Goal: Communication & Community: Answer question/provide support

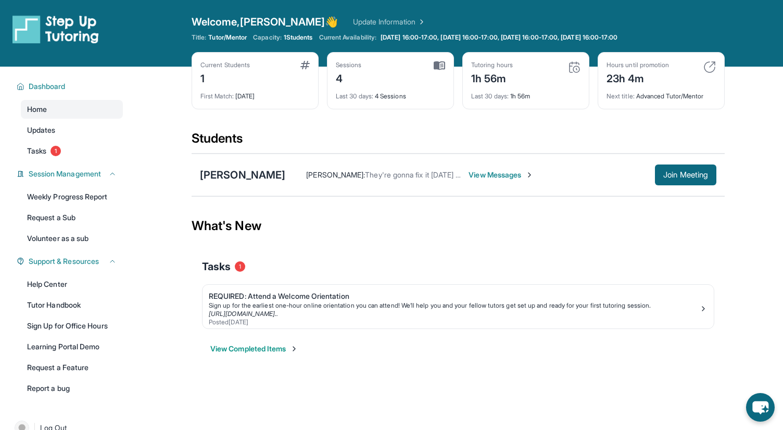
click at [468, 175] on span "View Messages" at bounding box center [500, 175] width 65 height 10
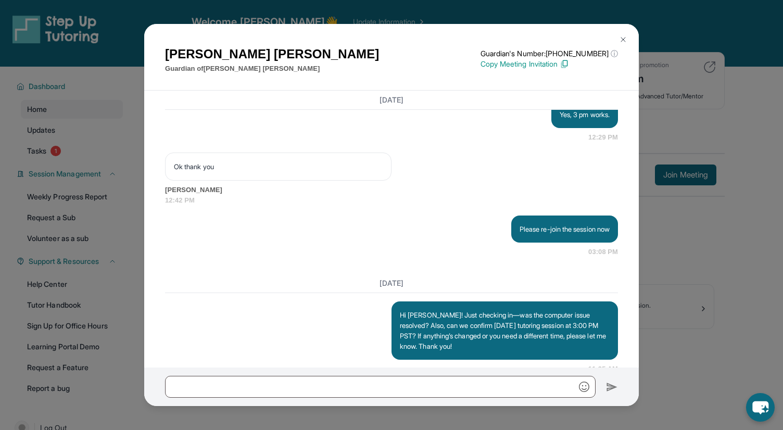
scroll to position [2904, 0]
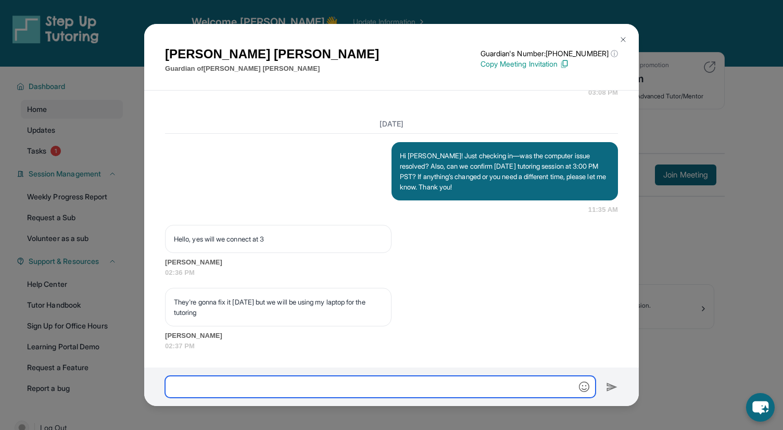
click at [267, 385] on input "text" at bounding box center [380, 387] width 430 height 22
type input "*****"
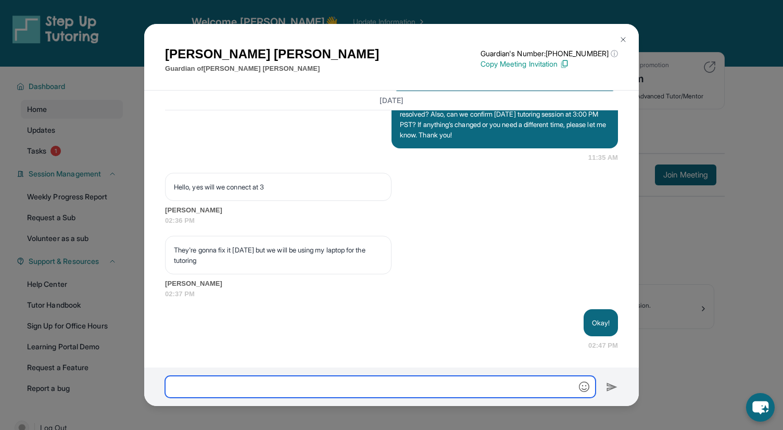
scroll to position [2956, 0]
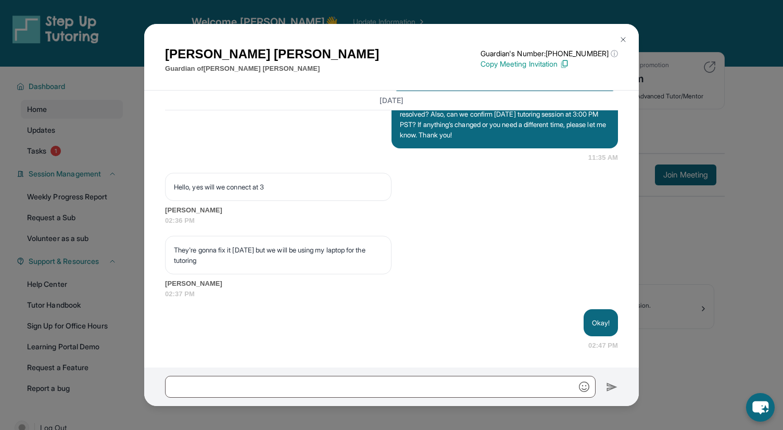
click at [623, 40] on img at bounding box center [623, 39] width 8 height 8
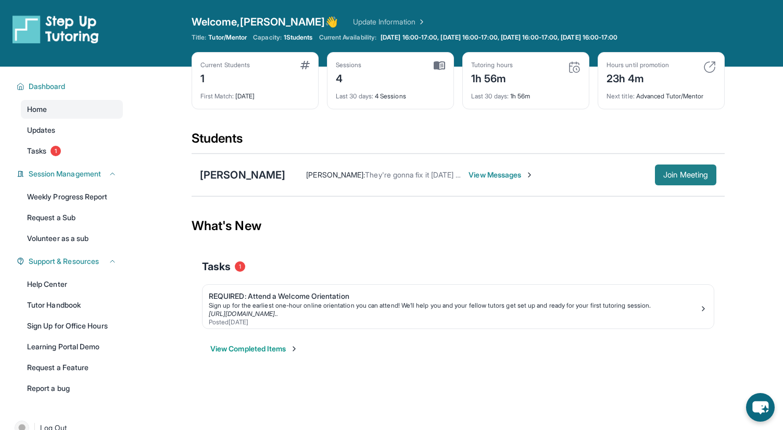
click at [667, 173] on span "Join Meeting" at bounding box center [685, 175] width 45 height 6
click at [665, 176] on span "Join Meeting" at bounding box center [685, 175] width 45 height 6
